Goal: Task Accomplishment & Management: Use online tool/utility

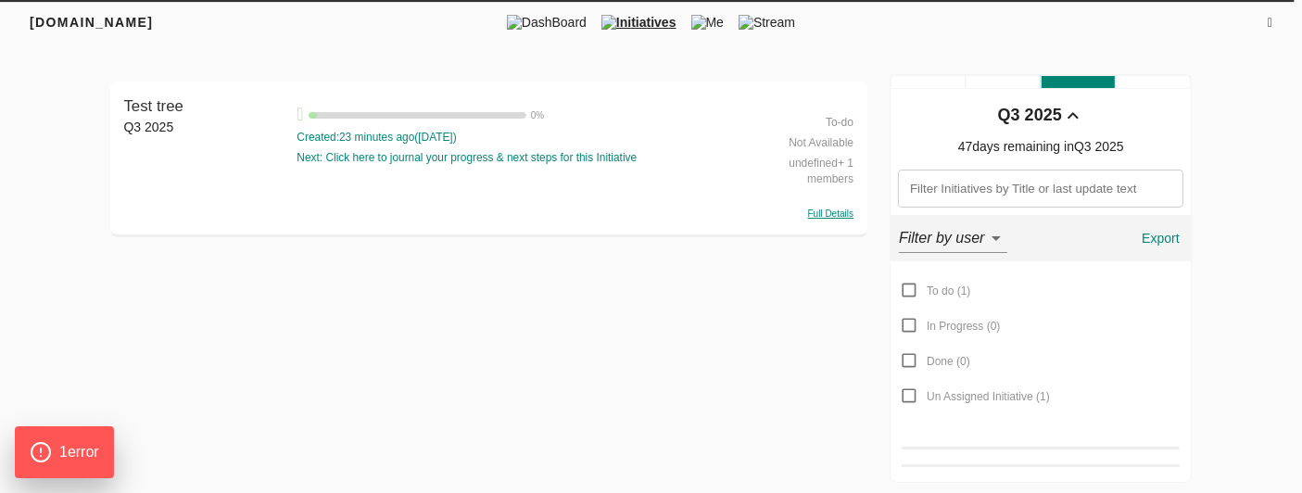
click at [194, 104] on div "Test tree" at bounding box center [206, 106] width 164 height 22
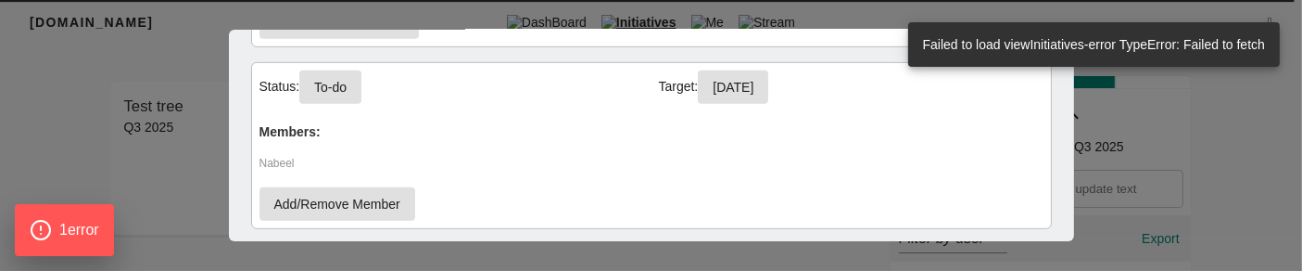
scroll to position [1005, 0]
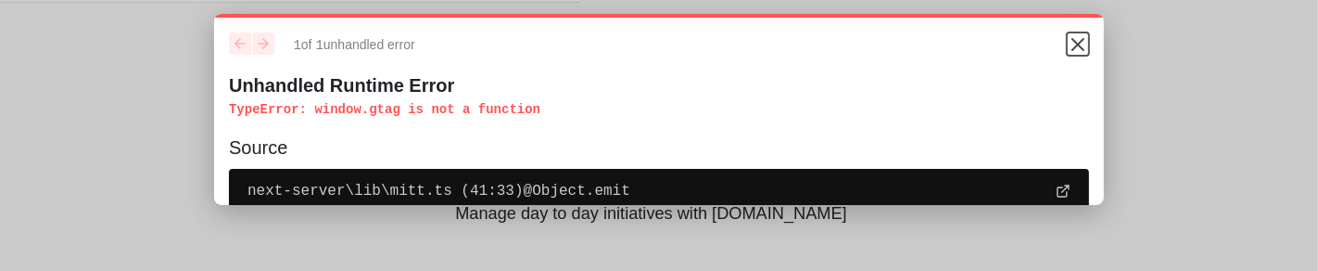
click at [1067, 48] on icon "Close" at bounding box center [1078, 44] width 22 height 22
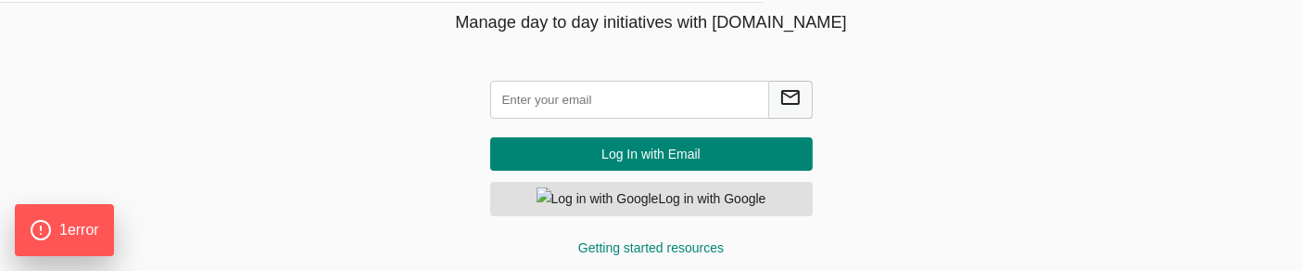
scroll to position [198, 0]
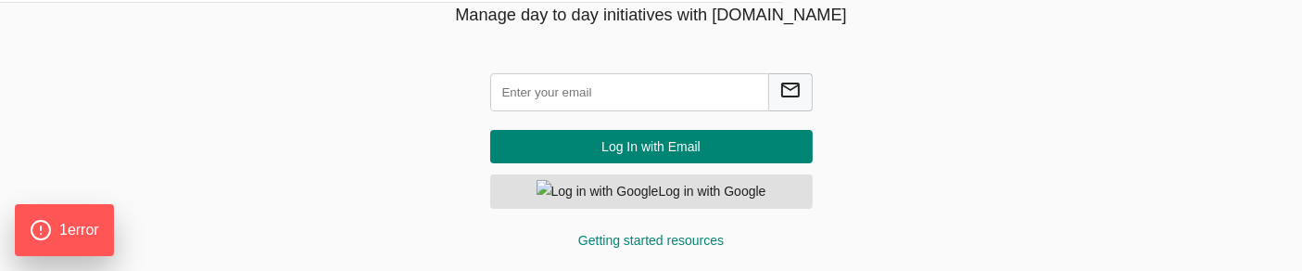
click at [637, 82] on input "text" at bounding box center [629, 92] width 279 height 38
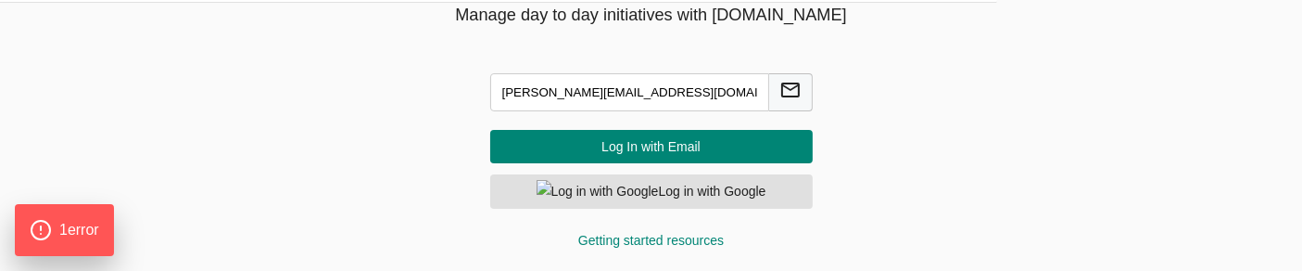
type input "chandrakumar@agilecyber.com"
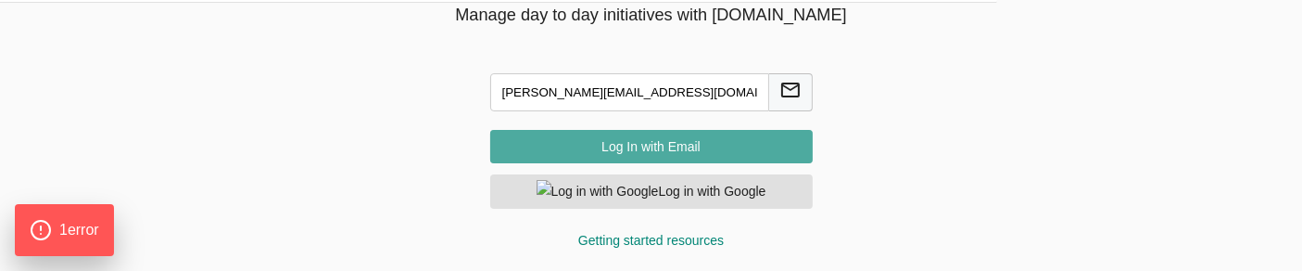
click at [638, 152] on span "Log In with Email" at bounding box center [651, 146] width 293 height 23
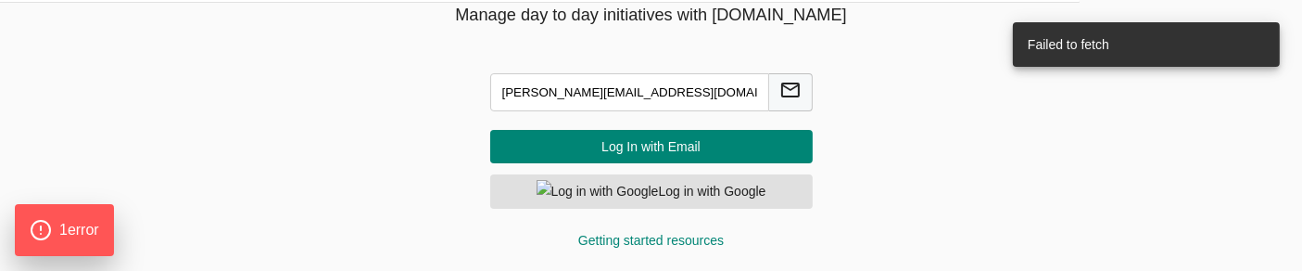
click at [638, 152] on span "Log In with Email" at bounding box center [651, 146] width 293 height 23
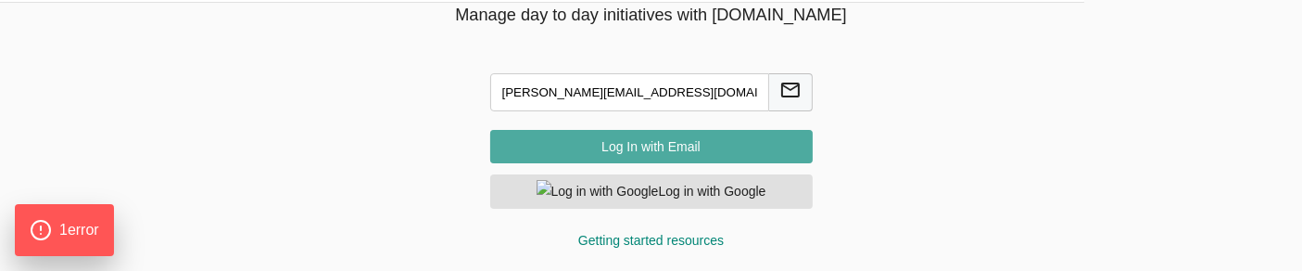
click at [638, 152] on span "Log In with Email" at bounding box center [651, 146] width 293 height 23
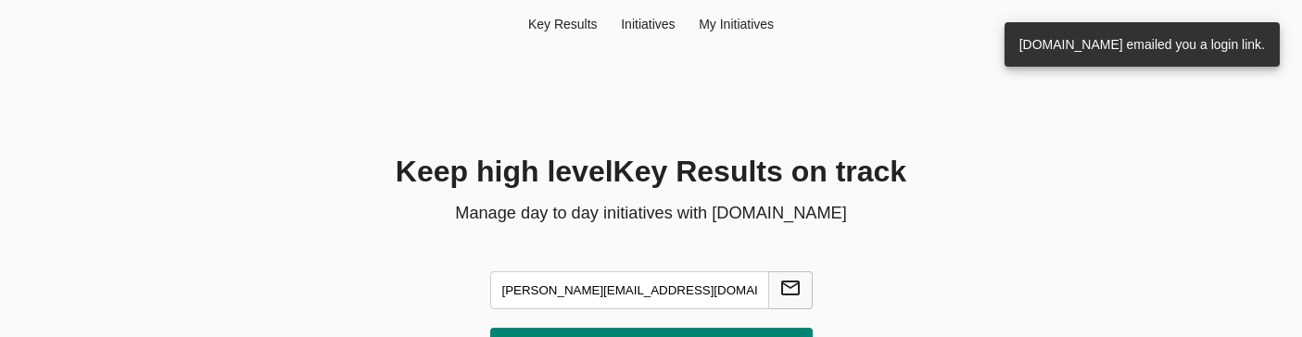
scroll to position [132, 0]
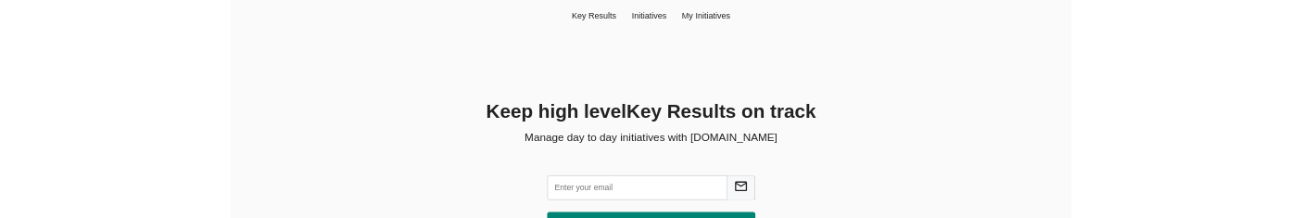
scroll to position [132, 0]
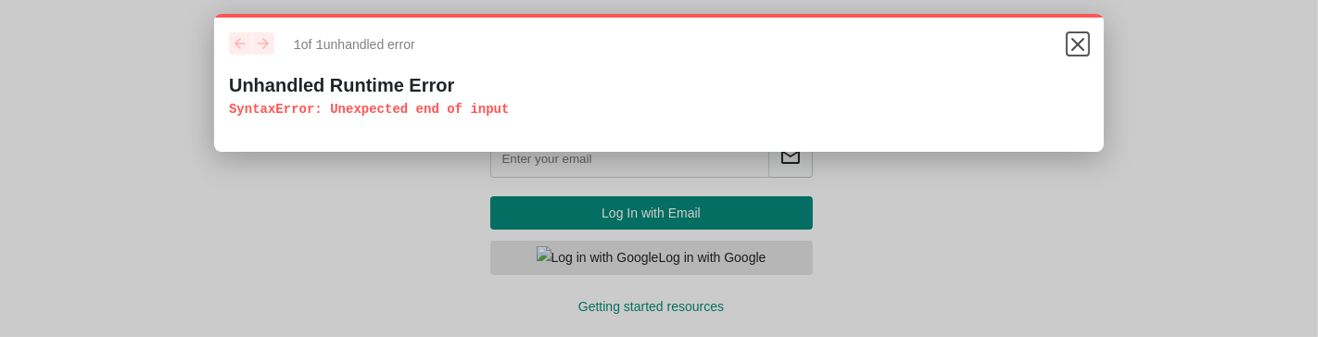
click at [1087, 43] on icon "Close" at bounding box center [1078, 44] width 22 height 22
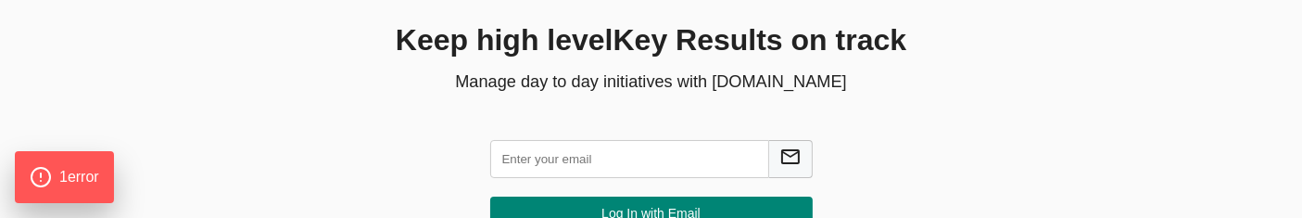
click at [591, 165] on input "text" at bounding box center [629, 159] width 279 height 38
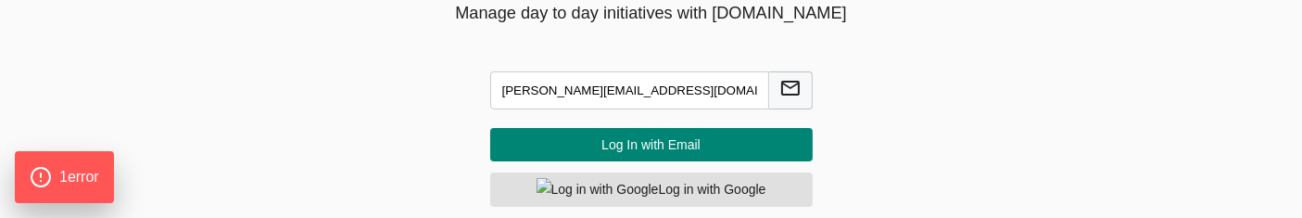
scroll to position [202, 0]
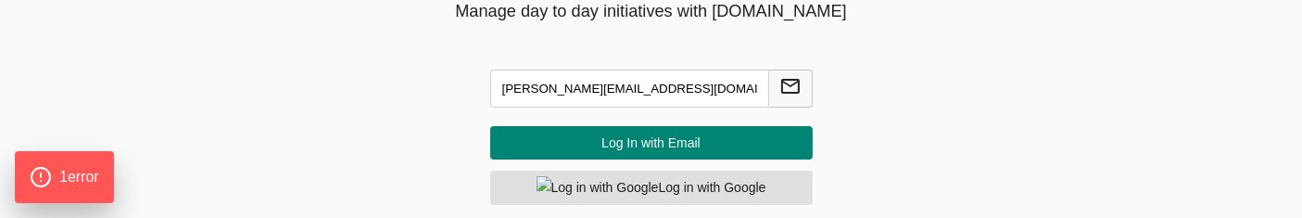
type input "chandrakumar@agilecyber.com"
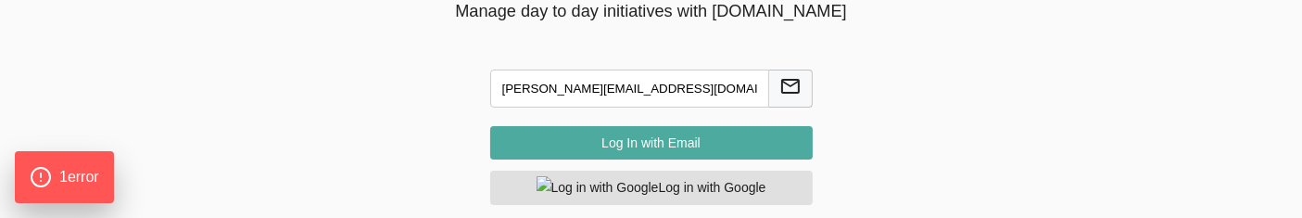
click at [646, 145] on span "Log In with Email" at bounding box center [651, 143] width 293 height 23
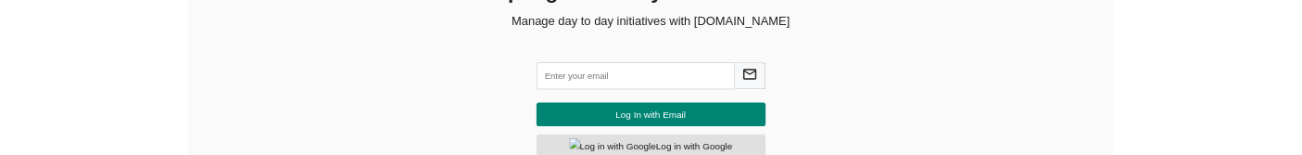
scroll to position [211, 0]
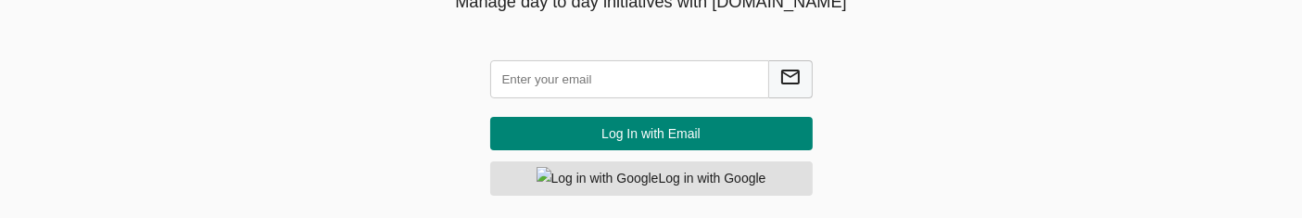
click at [612, 88] on input "text" at bounding box center [629, 79] width 279 height 38
click at [600, 78] on input "text" at bounding box center [629, 79] width 279 height 38
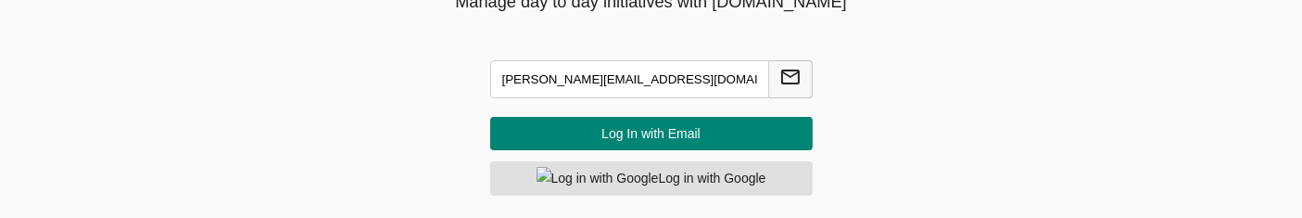
type input "chandrakumar@agilecyber.com"
click at [681, 139] on span "Log In with Email" at bounding box center [651, 133] width 293 height 23
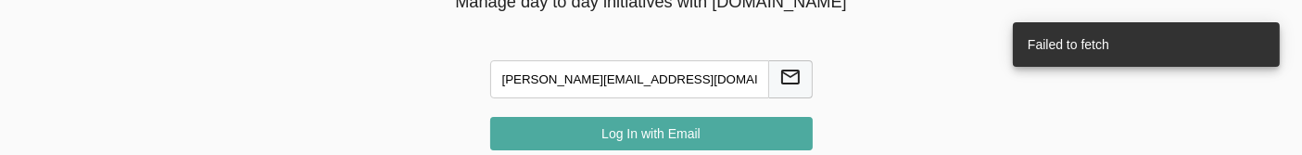
click at [678, 130] on span "Log In with Email" at bounding box center [651, 133] width 293 height 23
click at [540, 133] on span "Log In with Email" at bounding box center [651, 133] width 293 height 23
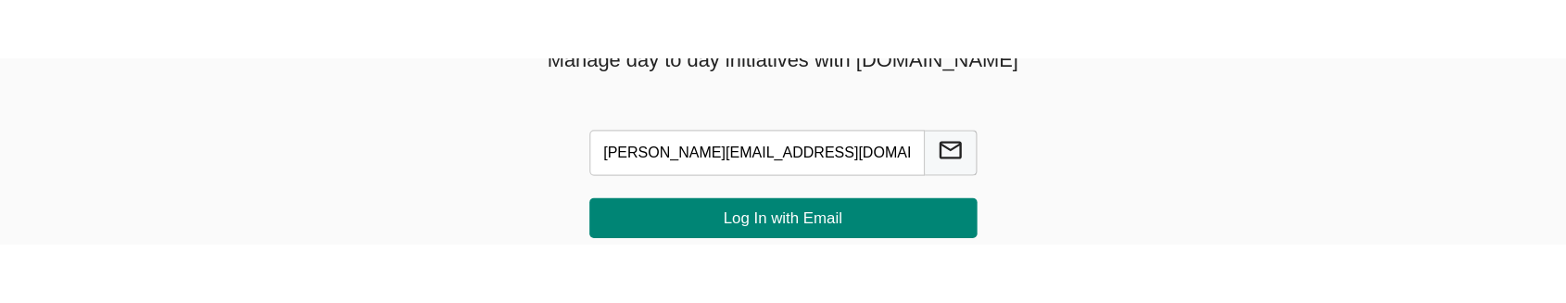
scroll to position [187, 0]
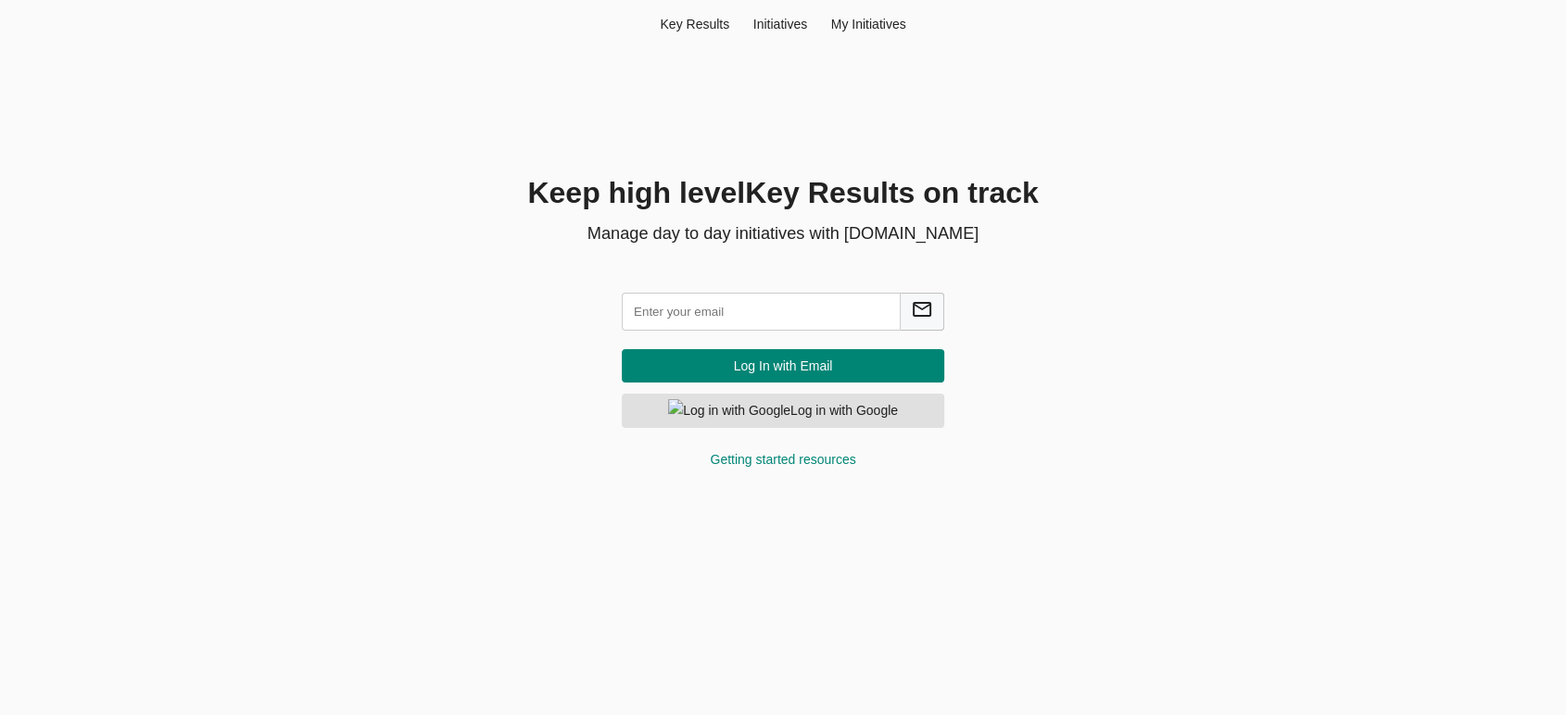
click at [812, 311] on input "text" at bounding box center [761, 312] width 279 height 38
type input "[PERSON_NAME][EMAIL_ADDRESS][DOMAIN_NAME]"
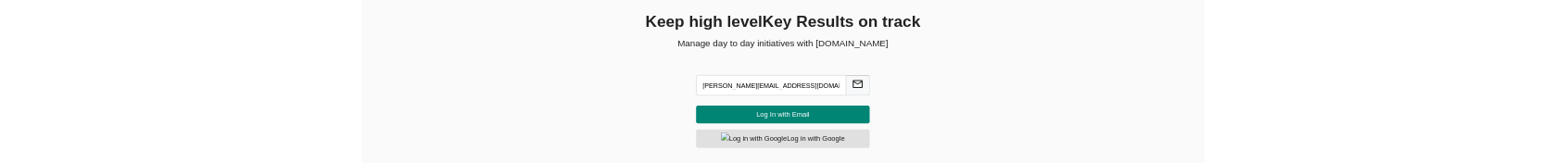
scroll to position [155, 0]
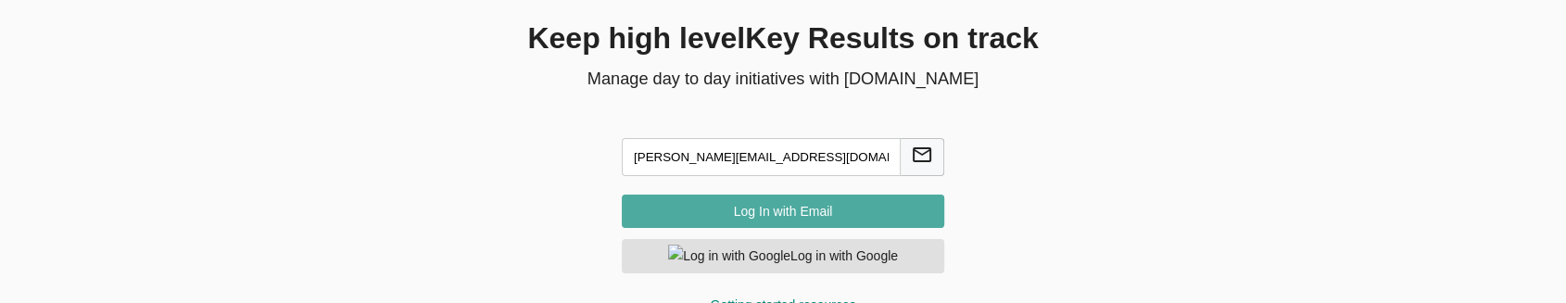
click at [782, 204] on span "Log In with Email" at bounding box center [783, 211] width 293 height 23
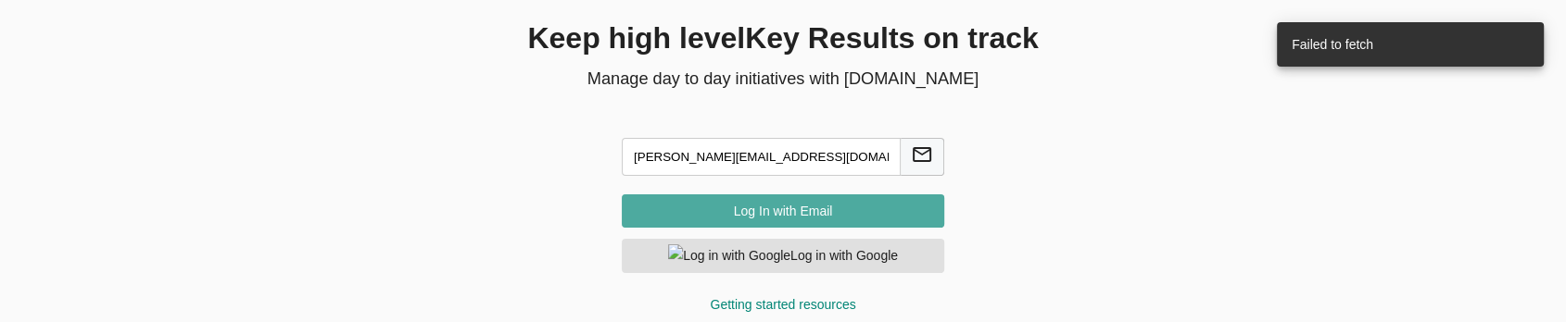
click at [786, 210] on span "Log In with Email" at bounding box center [783, 211] width 293 height 23
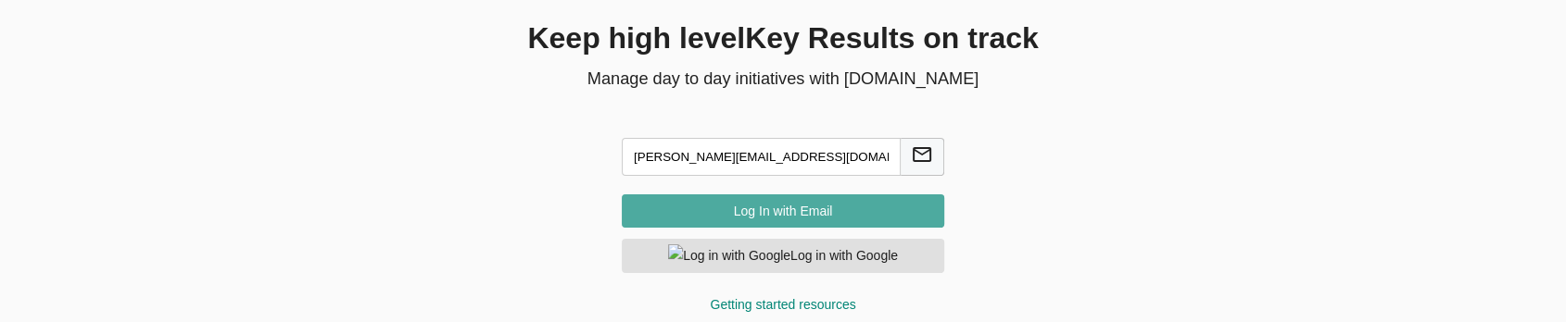
click at [739, 207] on span "Log In with Email" at bounding box center [783, 211] width 293 height 23
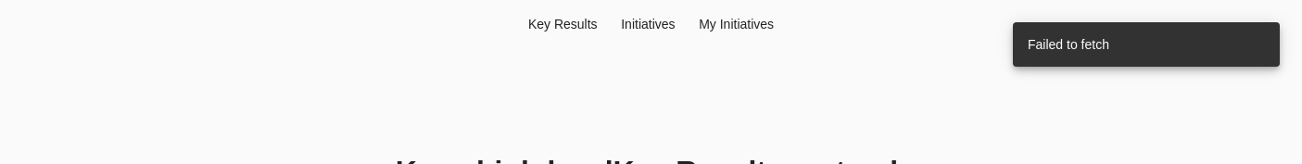
scroll to position [209, 0]
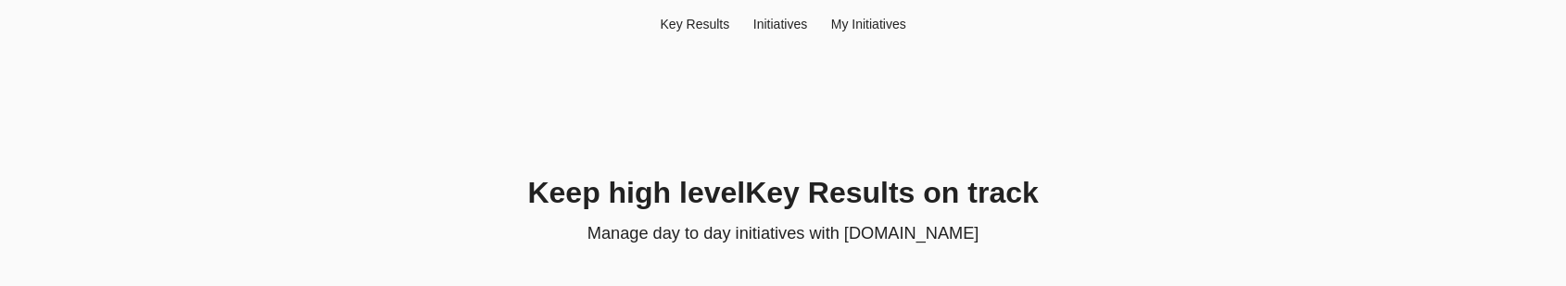
scroll to position [155, 0]
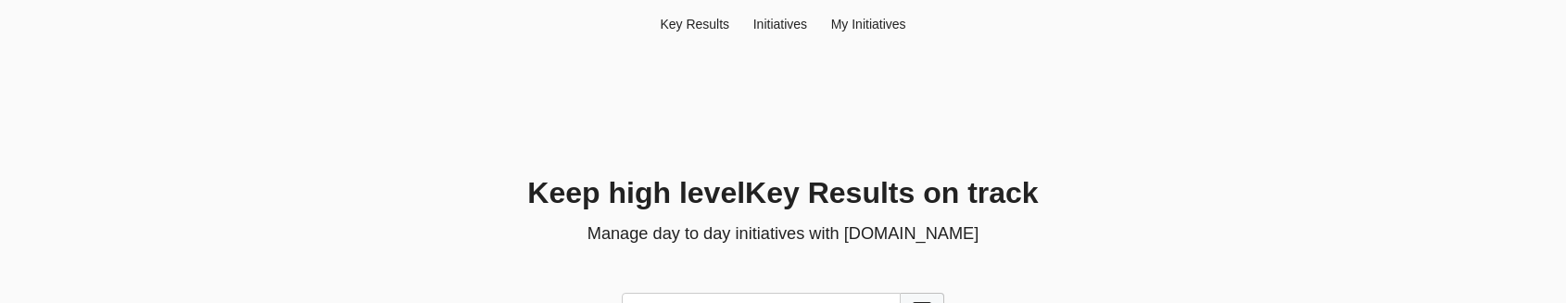
scroll to position [187, 0]
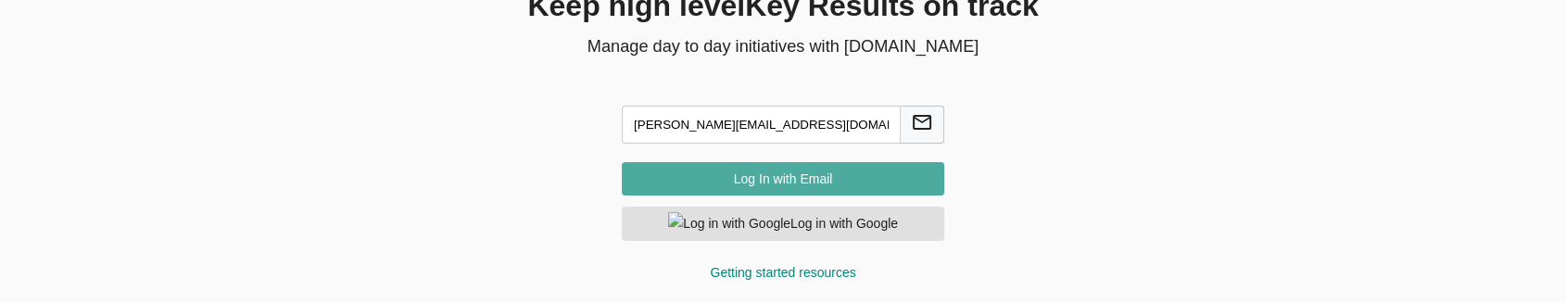
click at [776, 176] on span "Log In with Email" at bounding box center [783, 179] width 293 height 23
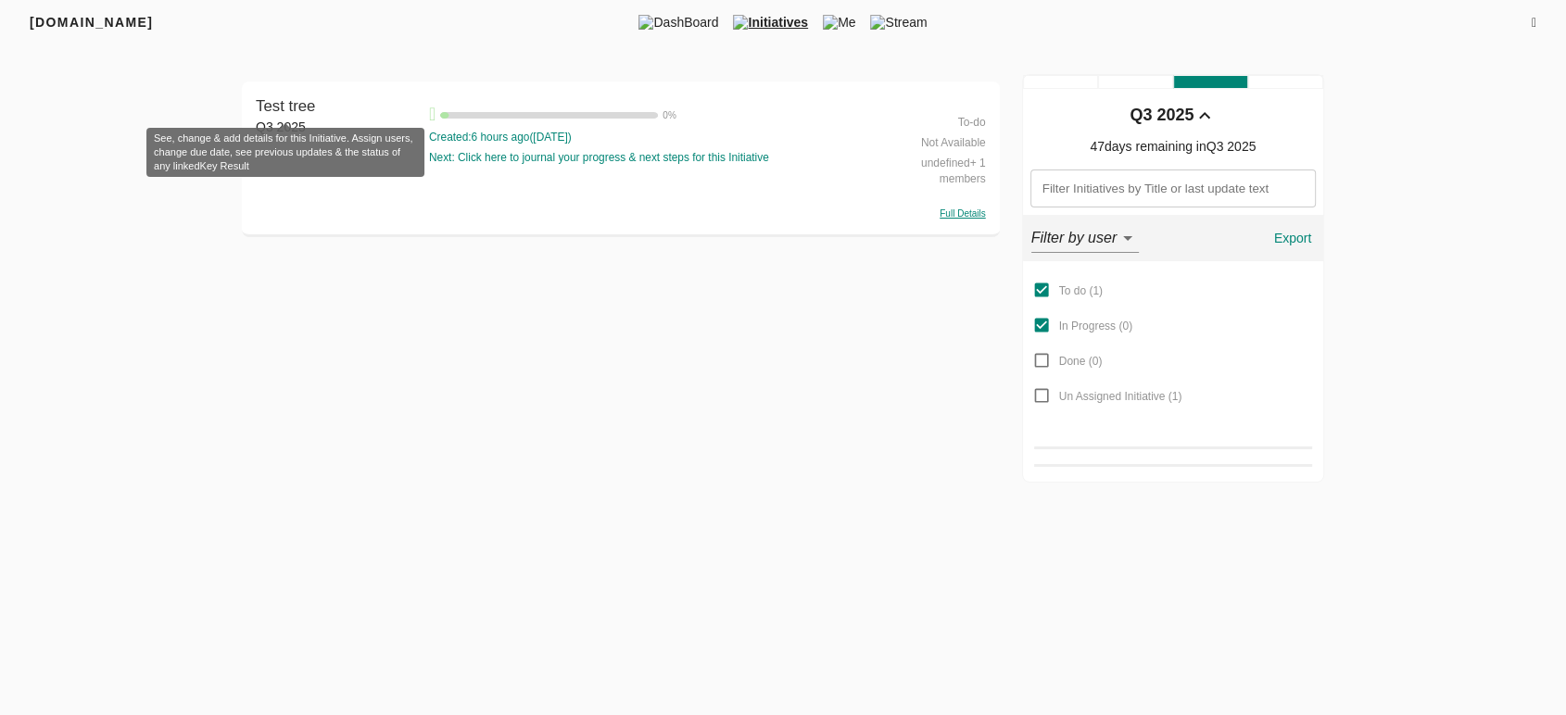
click at [289, 112] on span "Test tree" at bounding box center [285, 106] width 59 height 18
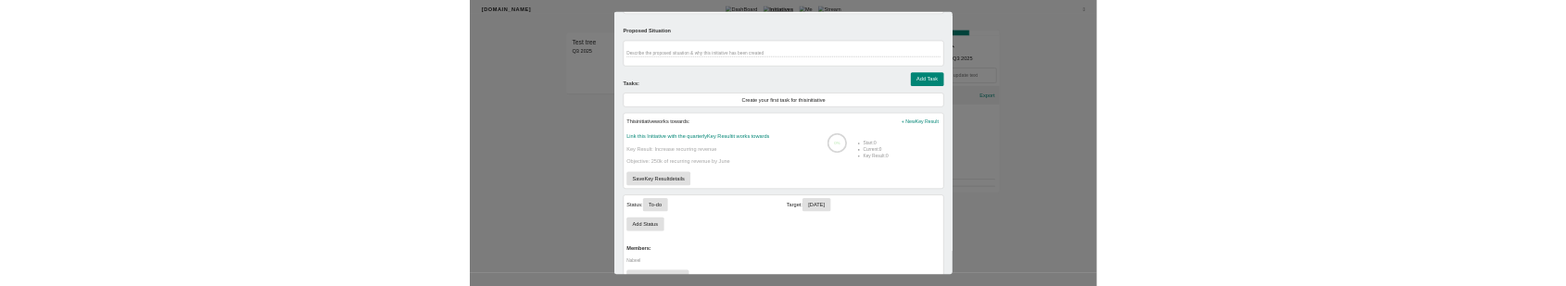
scroll to position [708, 0]
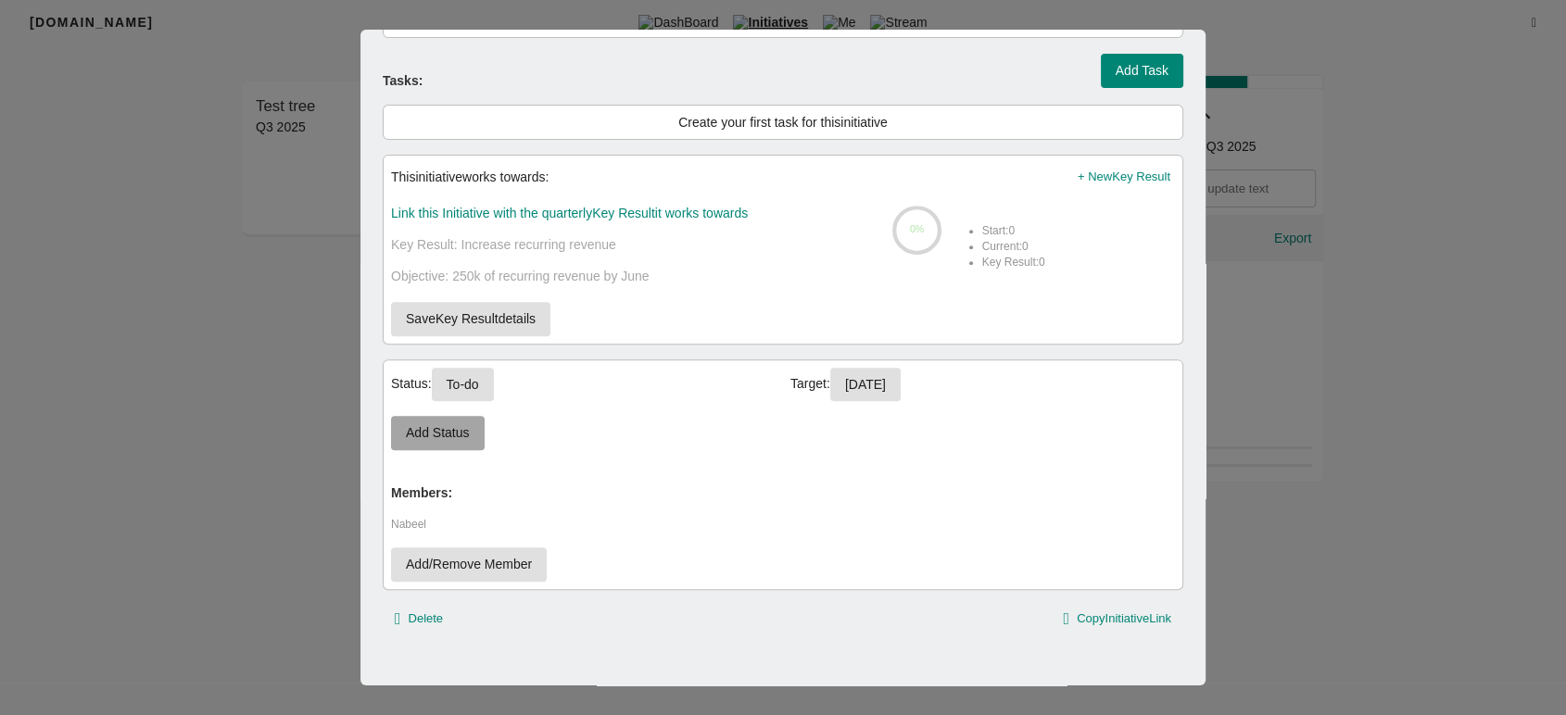
click at [453, 445] on button "Add Status" at bounding box center [438, 433] width 94 height 34
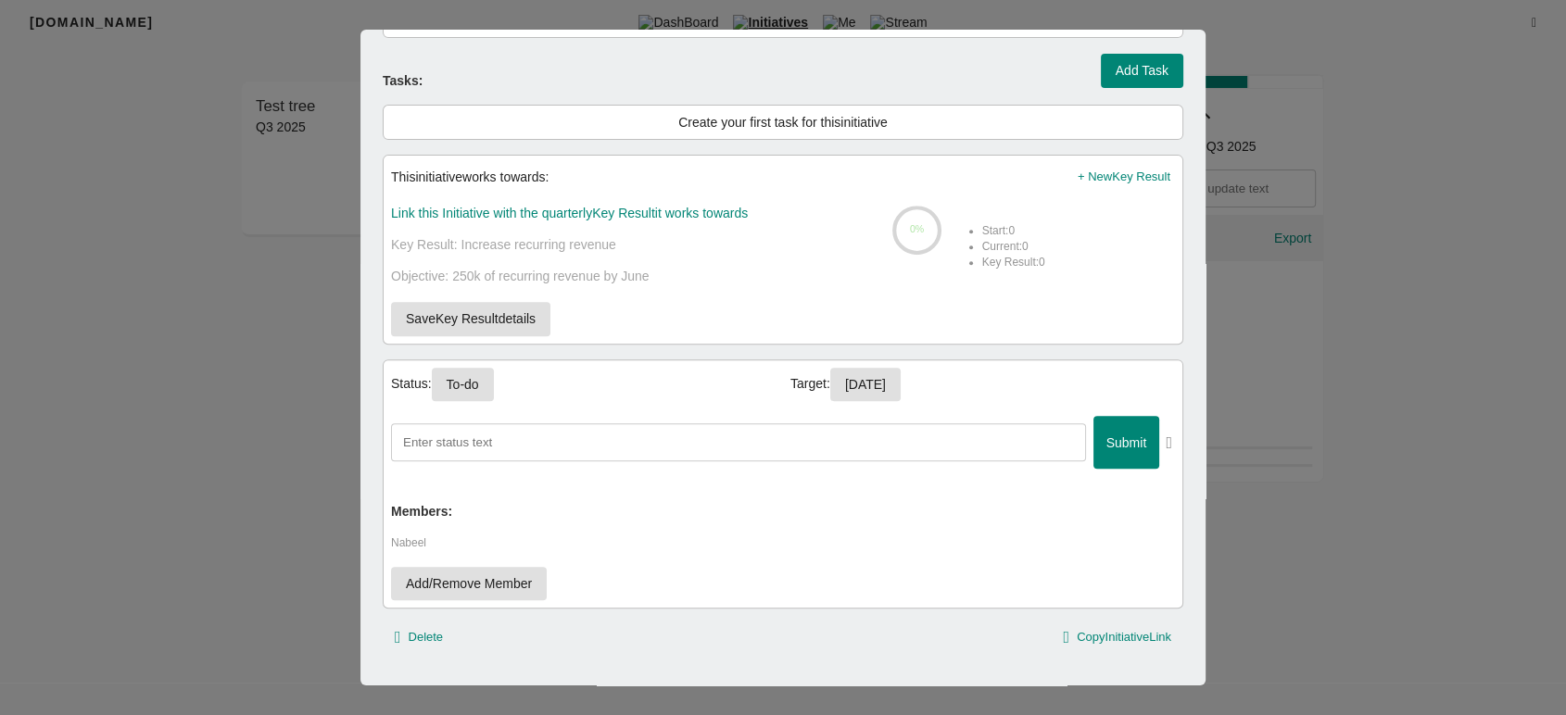
click at [882, 439] on input "text" at bounding box center [738, 442] width 695 height 38
click at [1166, 443] on icon "button" at bounding box center [1169, 443] width 6 height 17
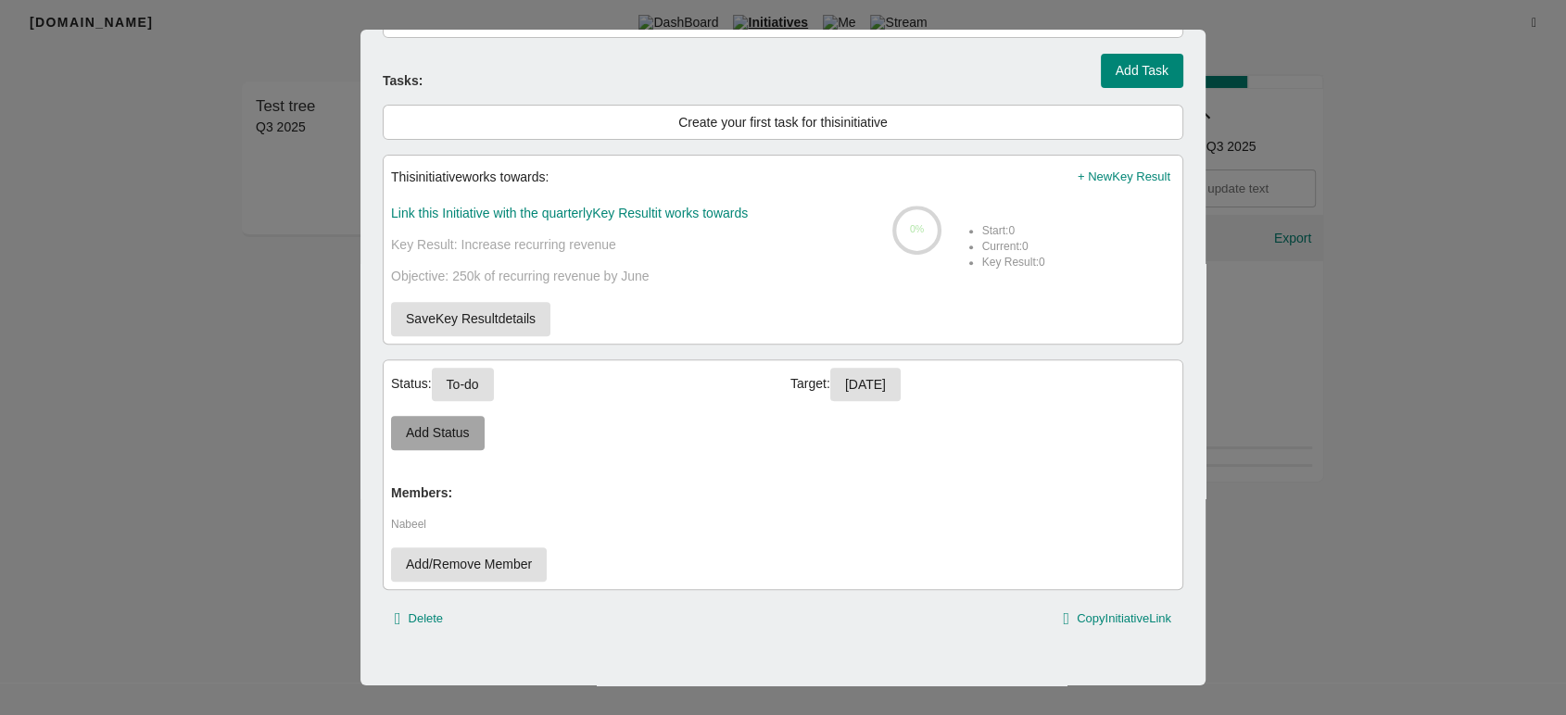
click at [456, 428] on span "Add Status" at bounding box center [438, 433] width 64 height 23
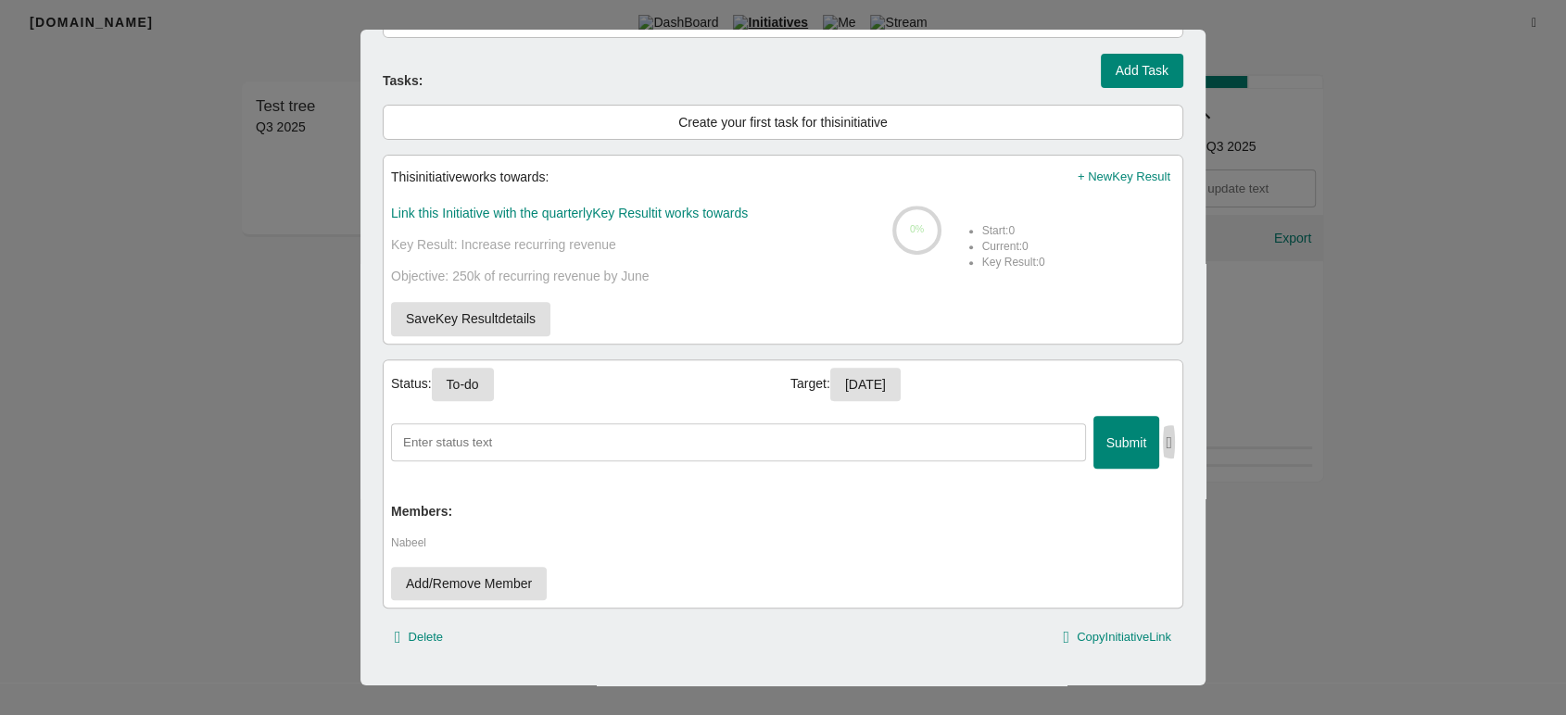
click at [1166, 438] on icon "button" at bounding box center [1169, 443] width 6 height 17
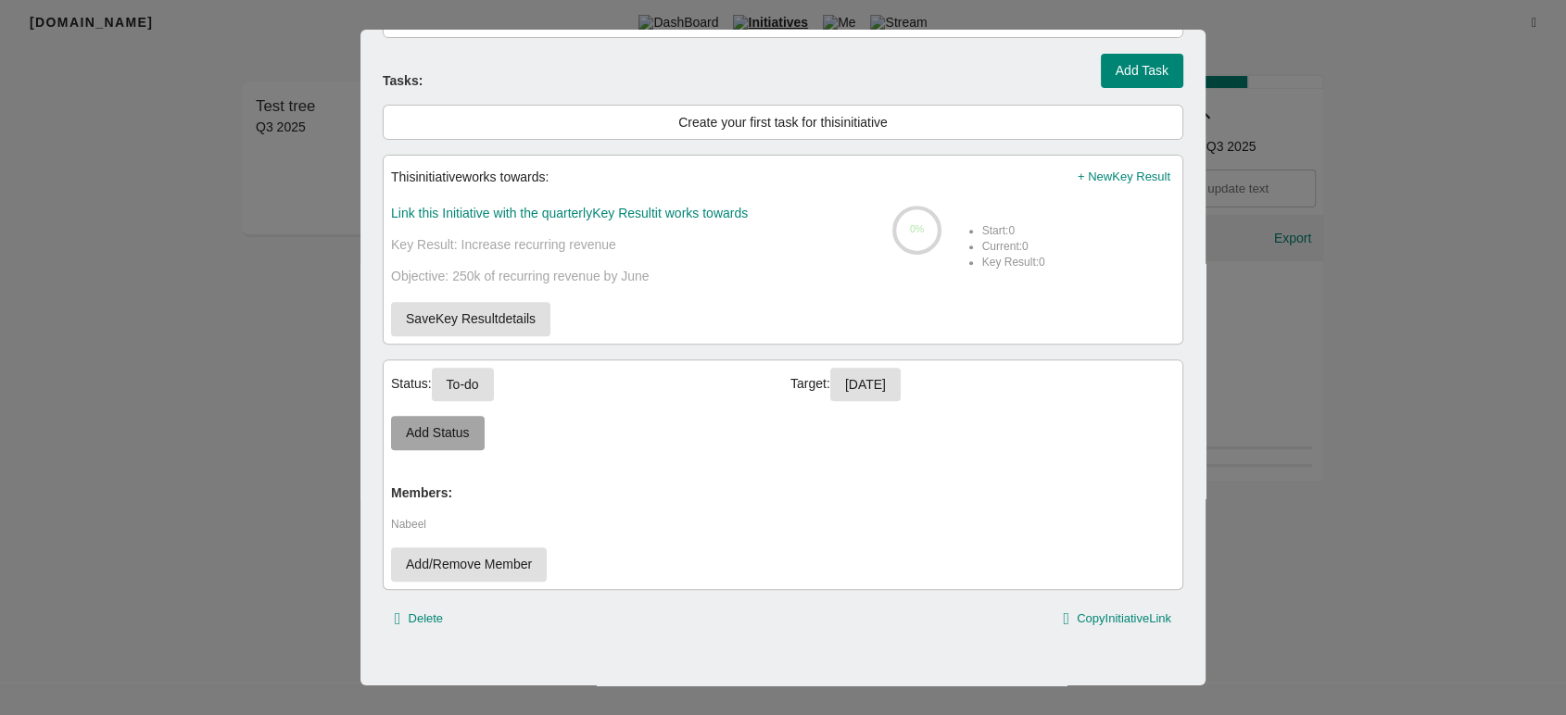
click at [455, 426] on span "Add Status" at bounding box center [438, 433] width 64 height 23
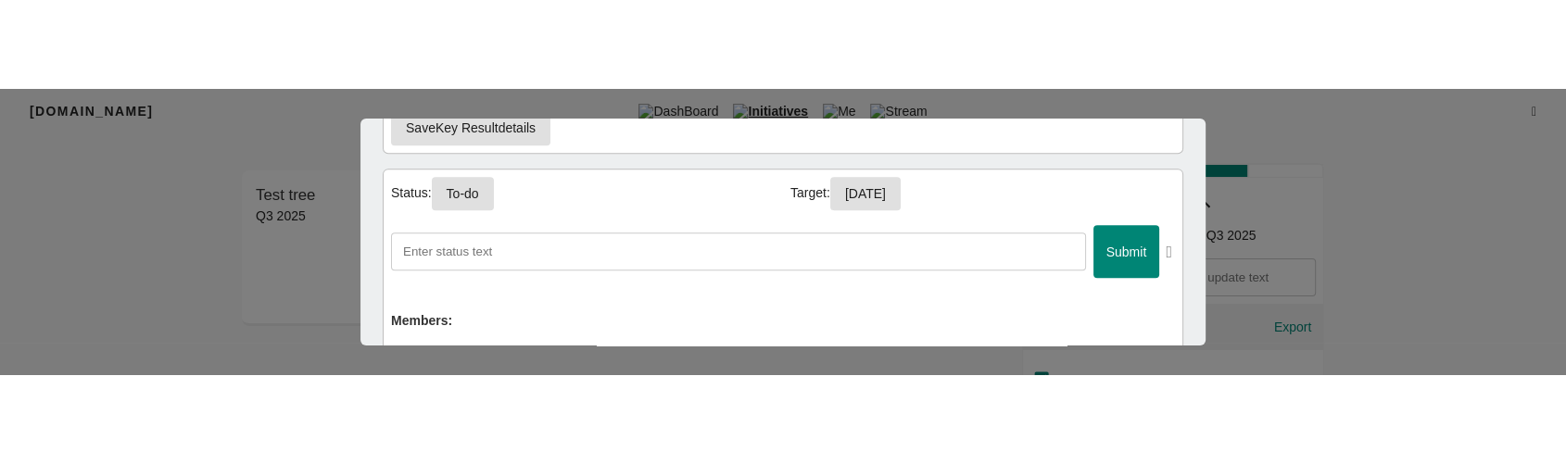
scroll to position [997, 0]
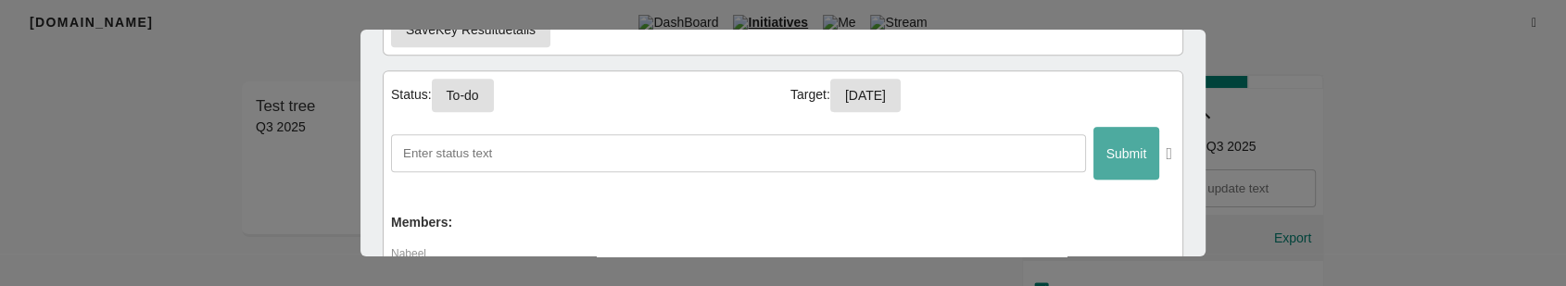
click at [1108, 143] on span "Submit" at bounding box center [1125, 154] width 35 height 23
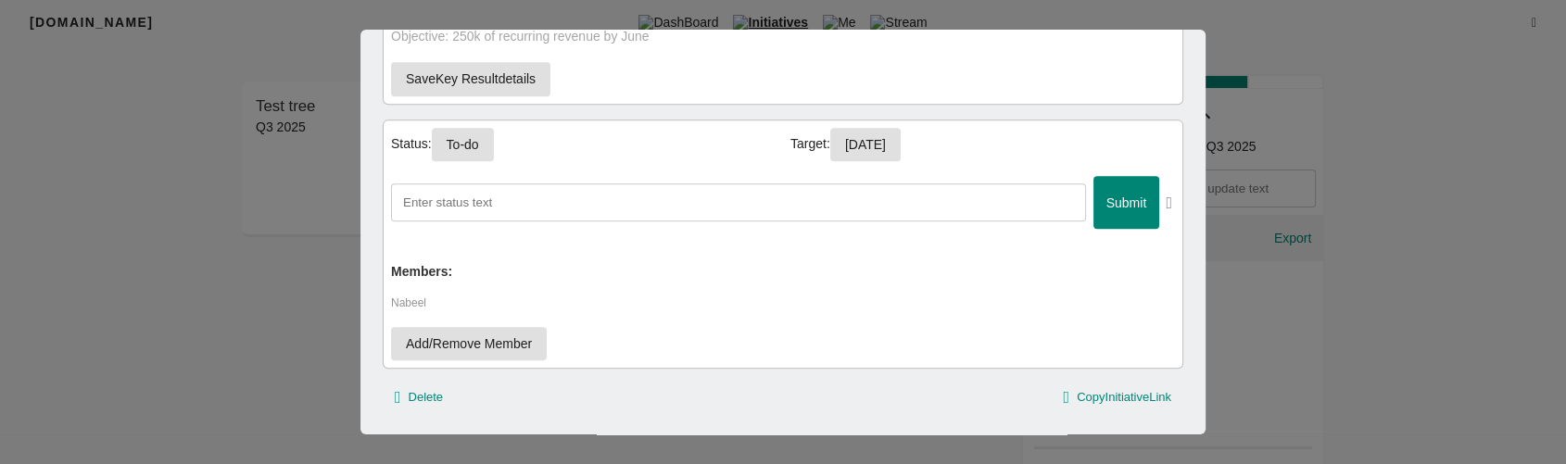
scroll to position [935, 0]
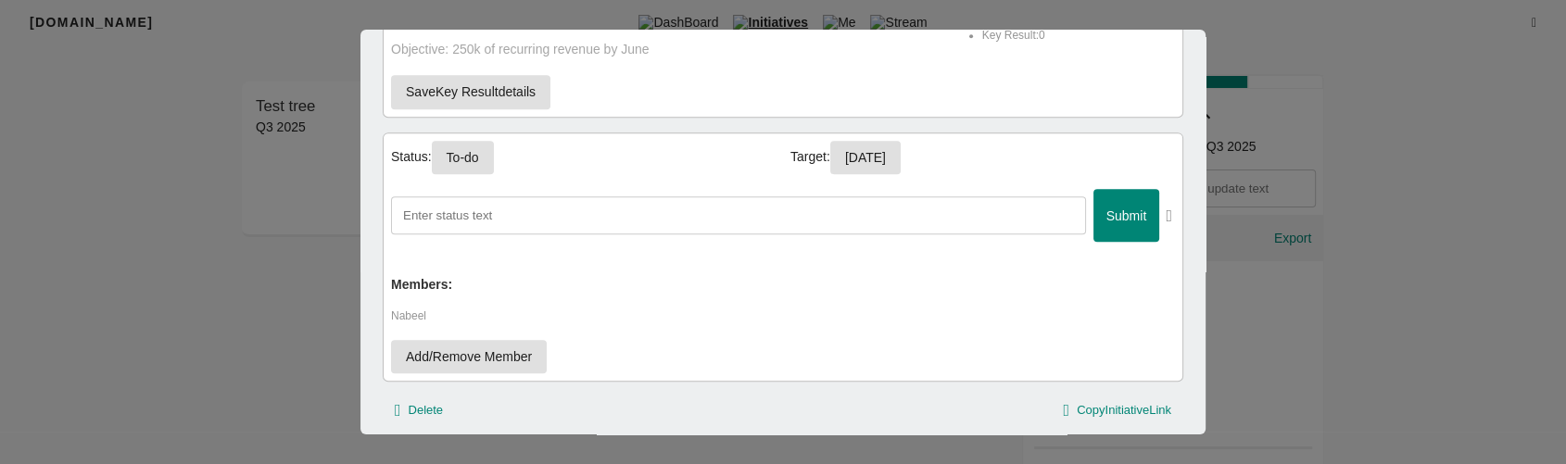
click at [1166, 213] on icon "button" at bounding box center [1169, 216] width 6 height 17
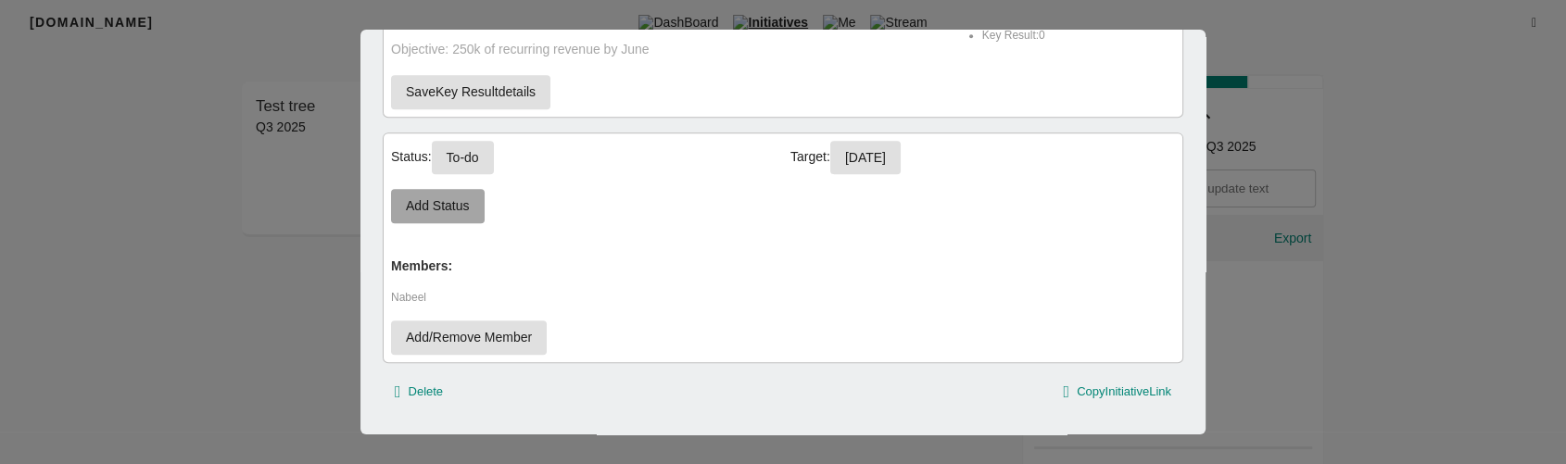
click at [424, 202] on span "Add Status" at bounding box center [438, 206] width 64 height 23
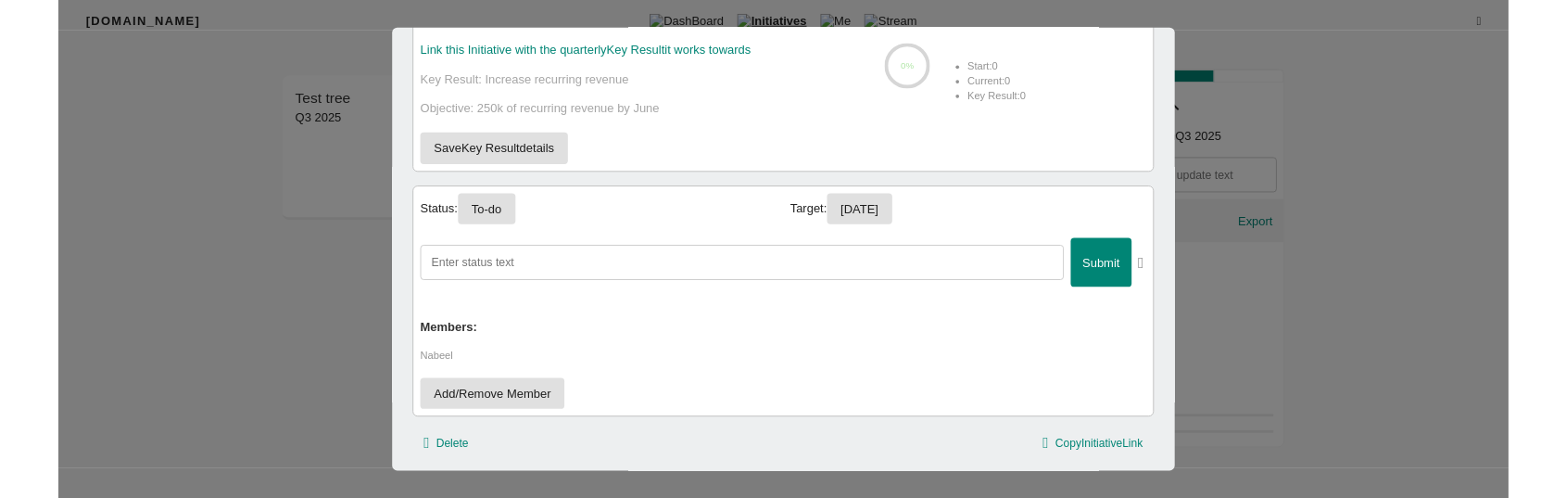
scroll to position [855, 0]
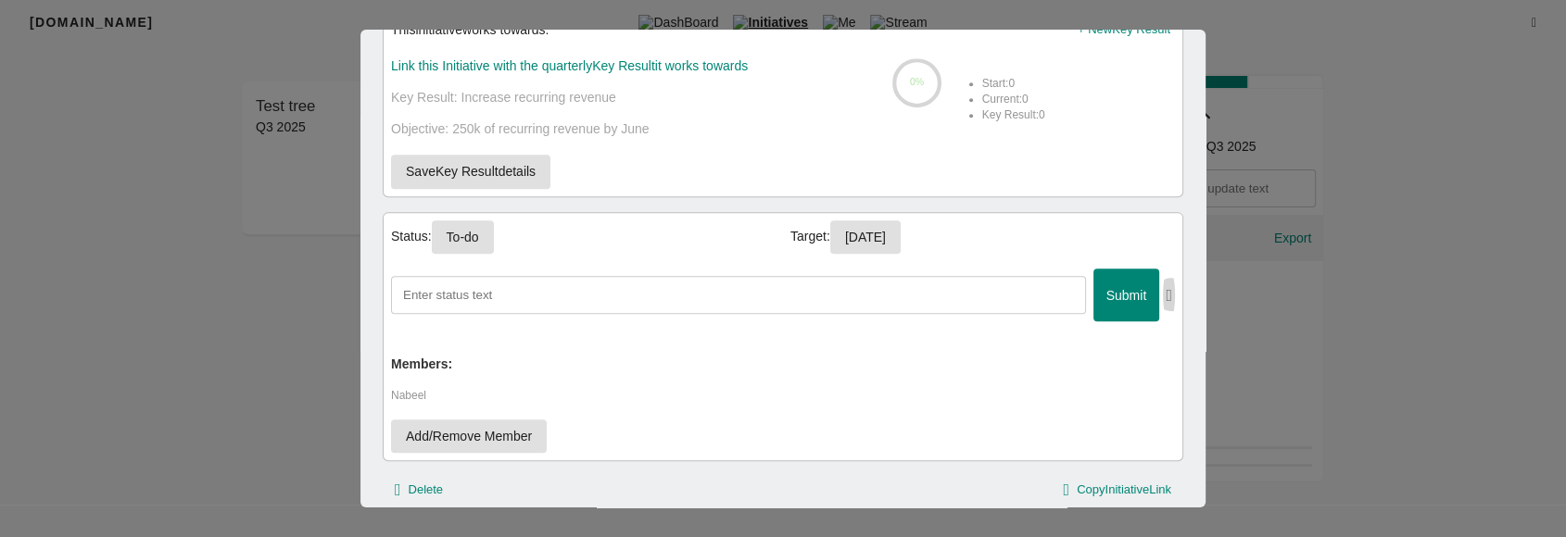
click at [1166, 292] on icon "button" at bounding box center [1169, 295] width 6 height 17
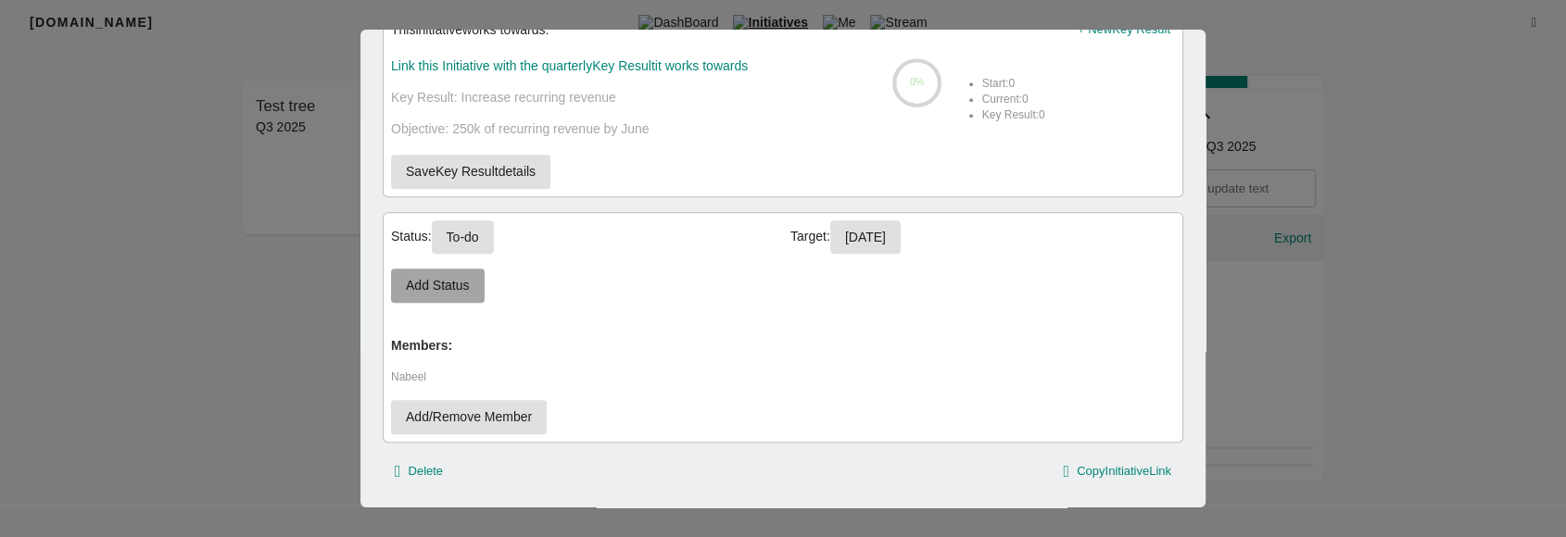
click at [415, 271] on button "Add Status" at bounding box center [438, 286] width 94 height 34
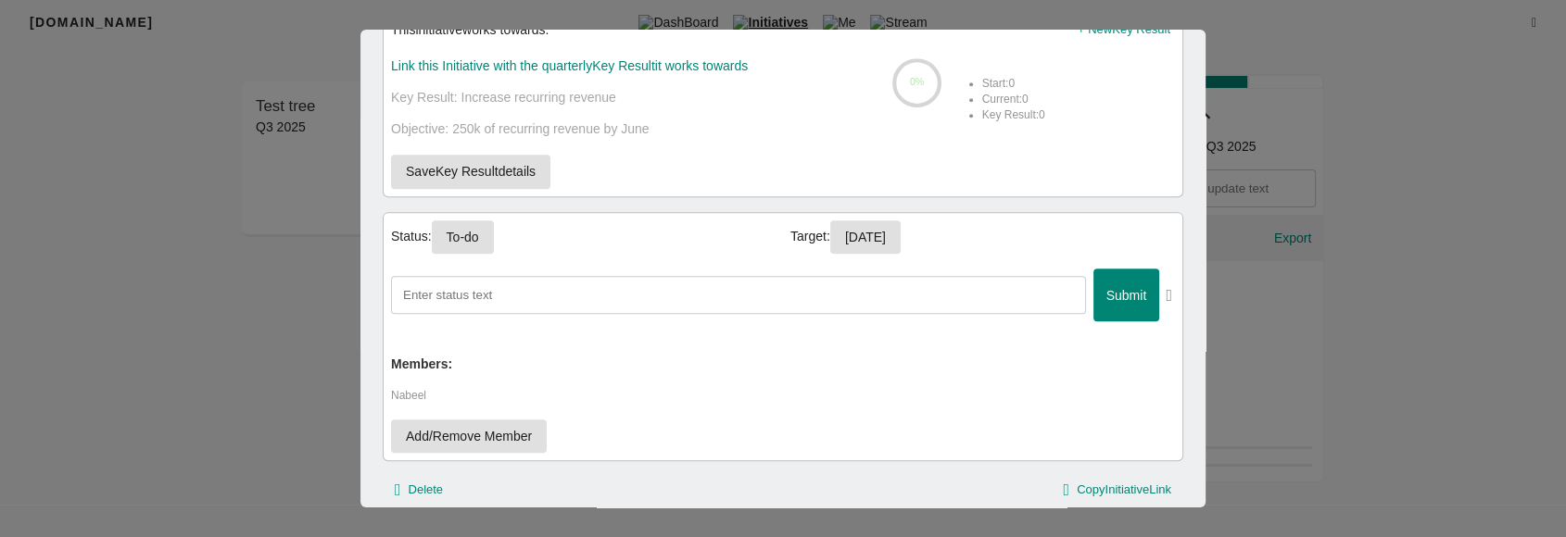
click at [726, 289] on input "text" at bounding box center [738, 295] width 695 height 38
click at [824, 360] on div "Status: To-do Target: [DATE] Submit Members: Nabeel Add/Remove Member" at bounding box center [783, 336] width 801 height 249
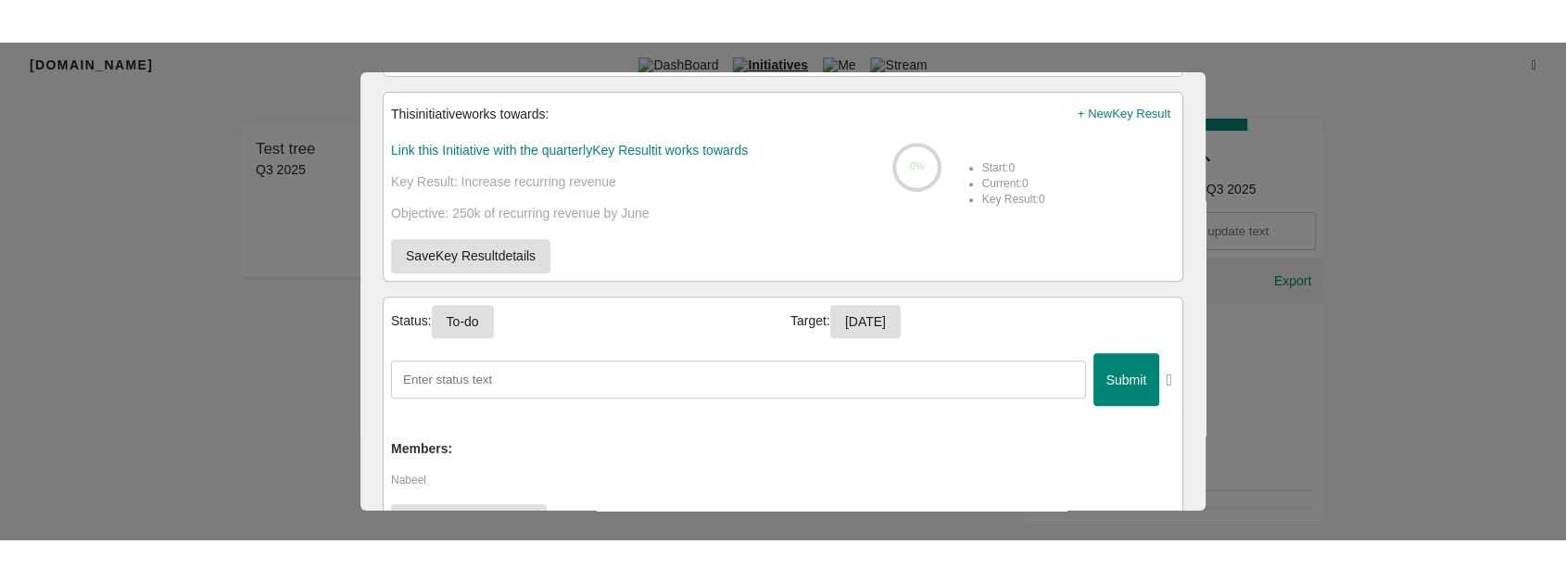
scroll to position [834, 0]
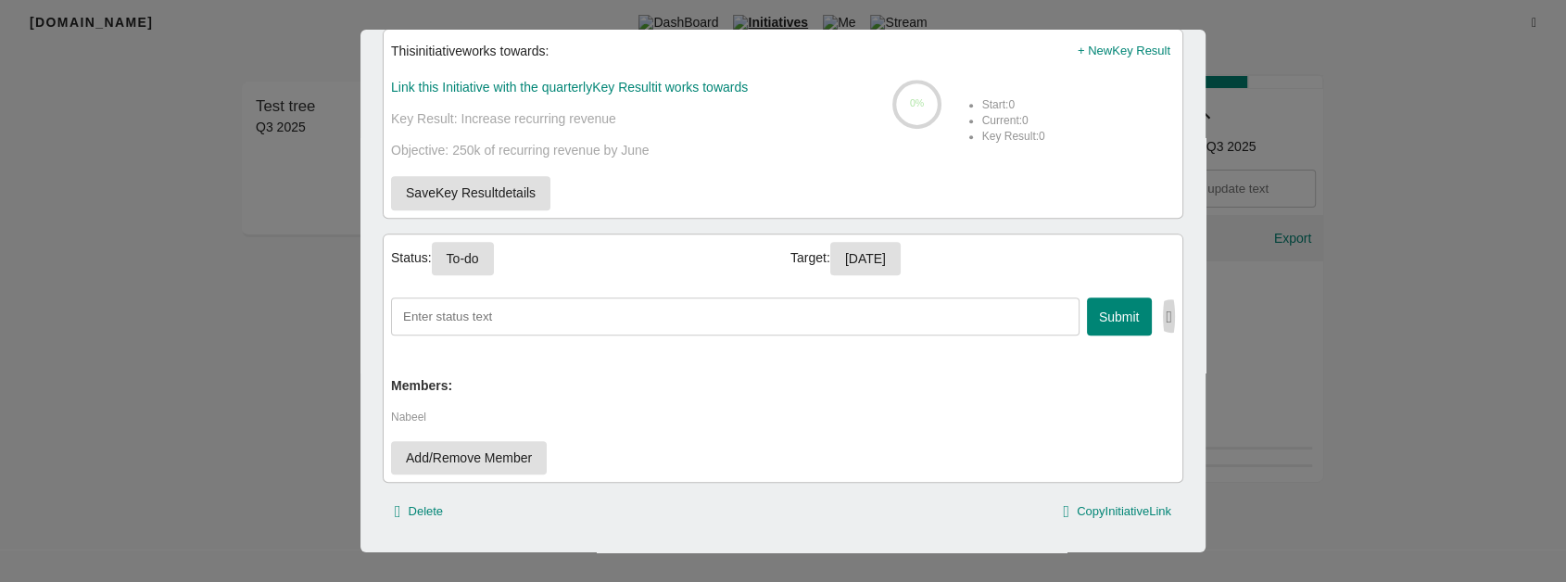
click at [1166, 312] on icon "button" at bounding box center [1169, 317] width 6 height 17
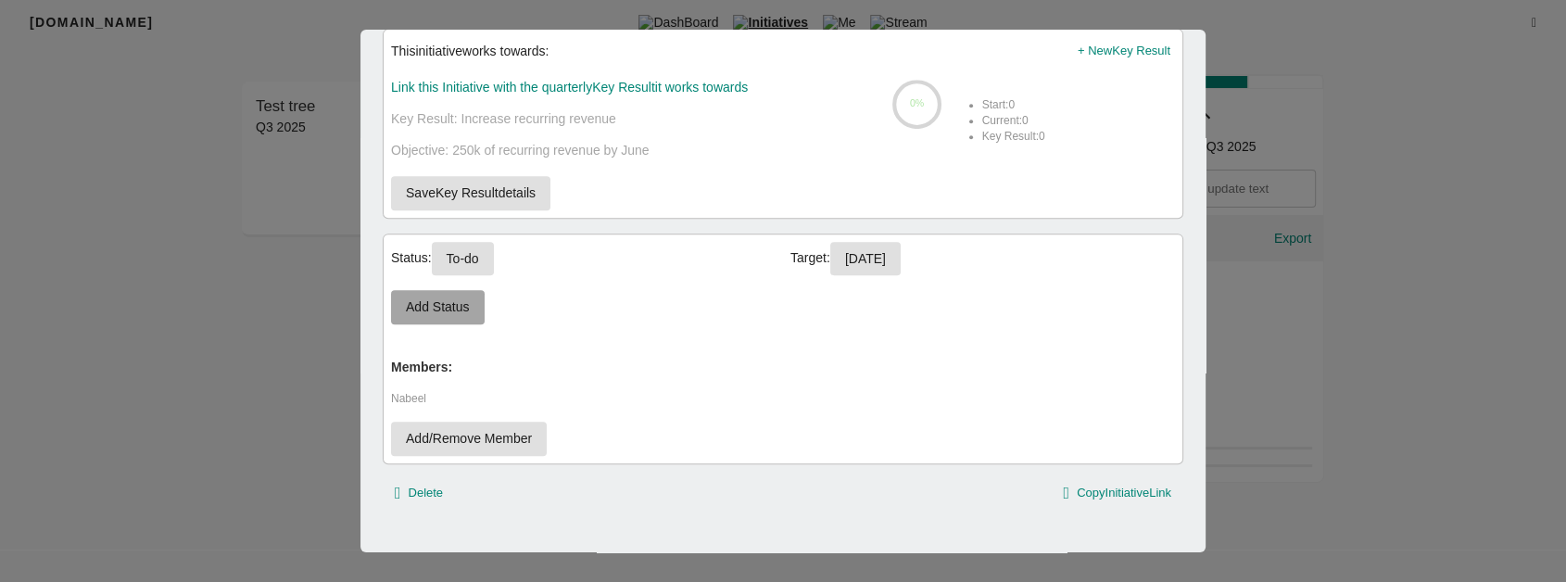
click at [463, 308] on span "Add Status" at bounding box center [438, 307] width 64 height 23
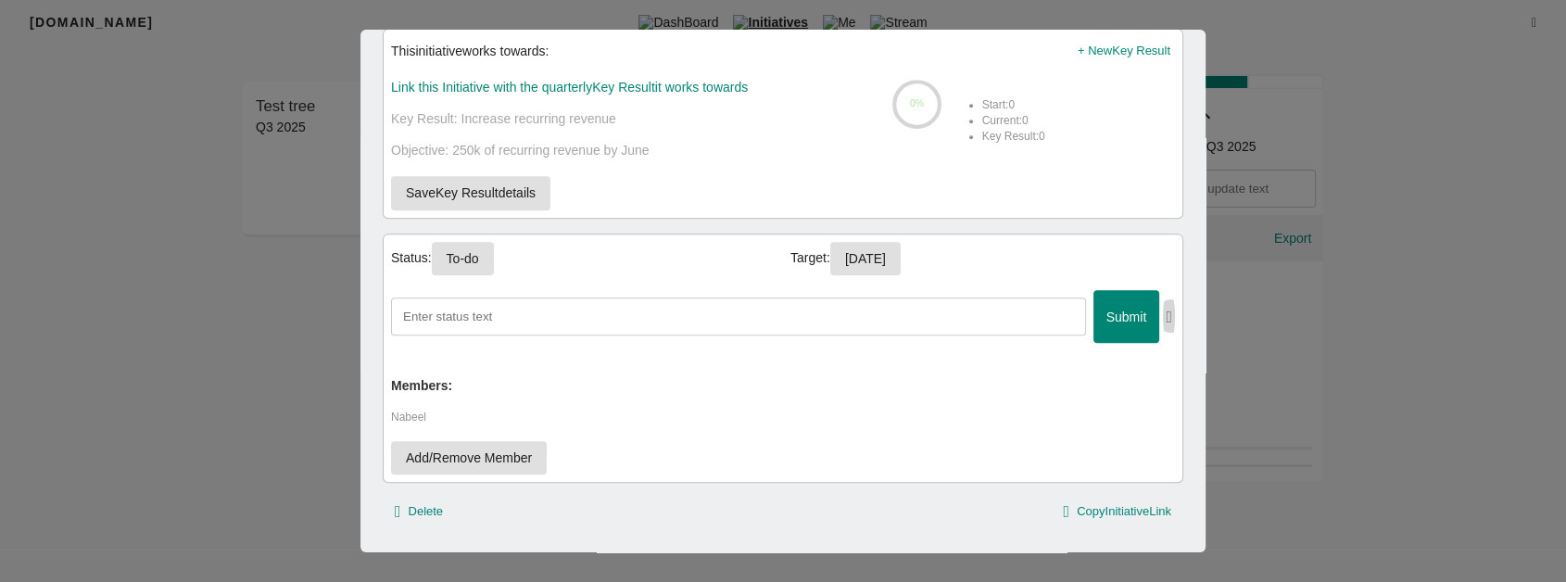
click at [1166, 317] on icon "button" at bounding box center [1169, 317] width 6 height 17
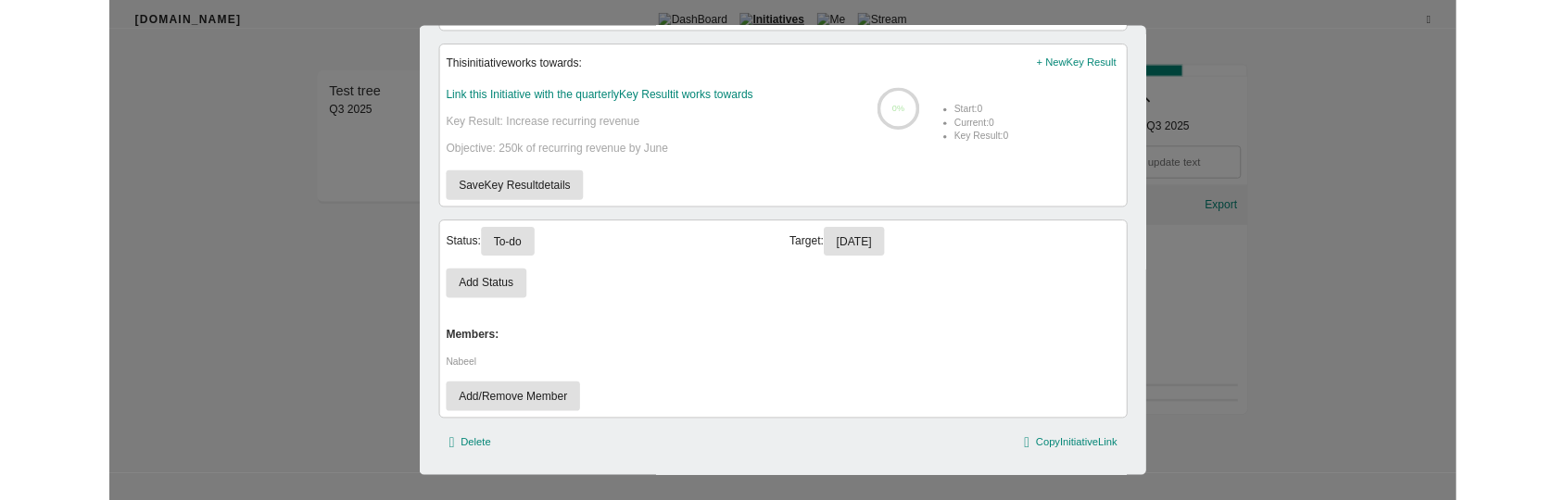
scroll to position [841, 0]
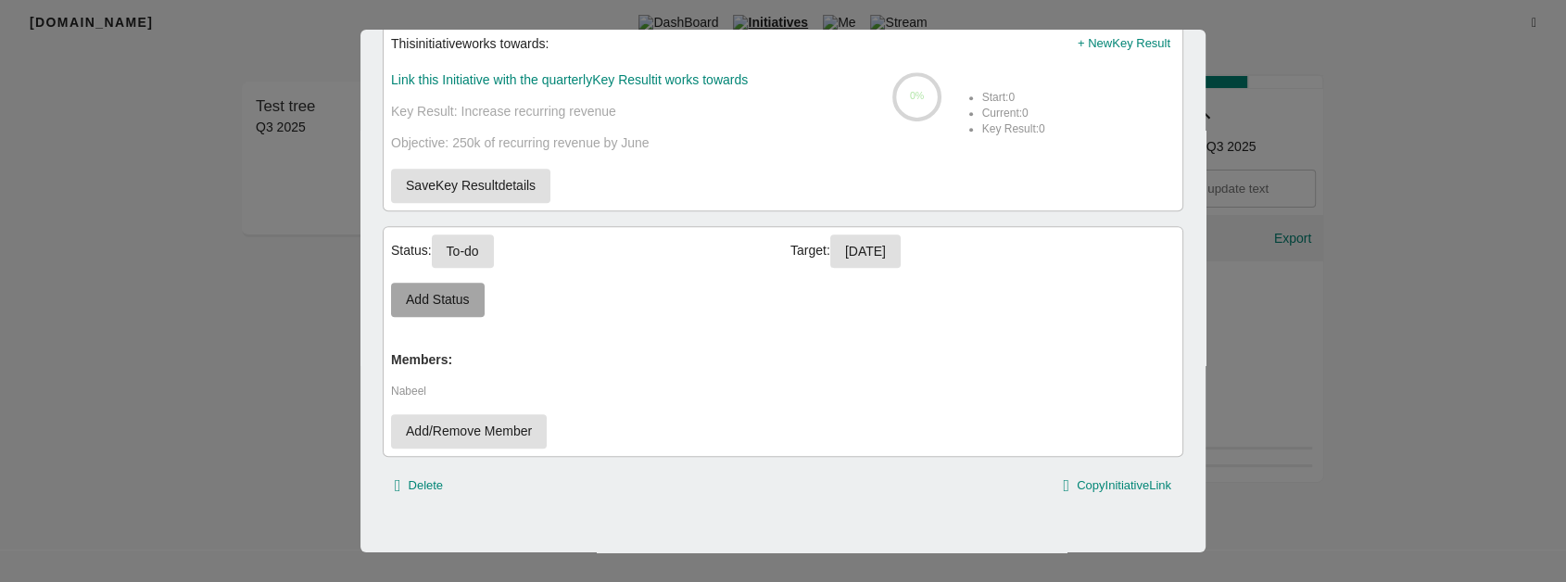
click at [442, 288] on span "Add Status" at bounding box center [438, 299] width 64 height 23
